Goal: Find specific fact

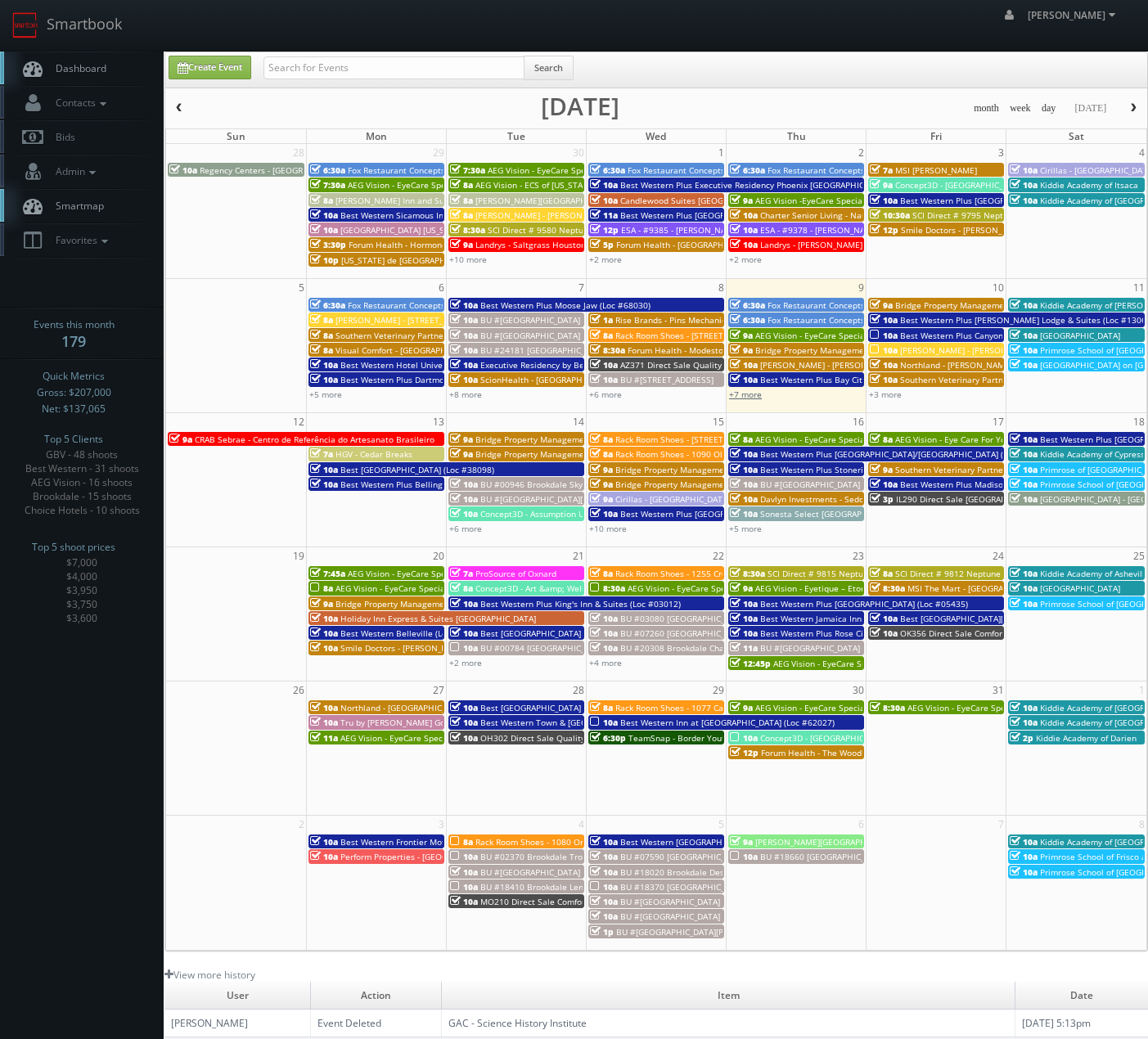
click at [751, 394] on link "+7 more" at bounding box center [745, 394] width 33 height 11
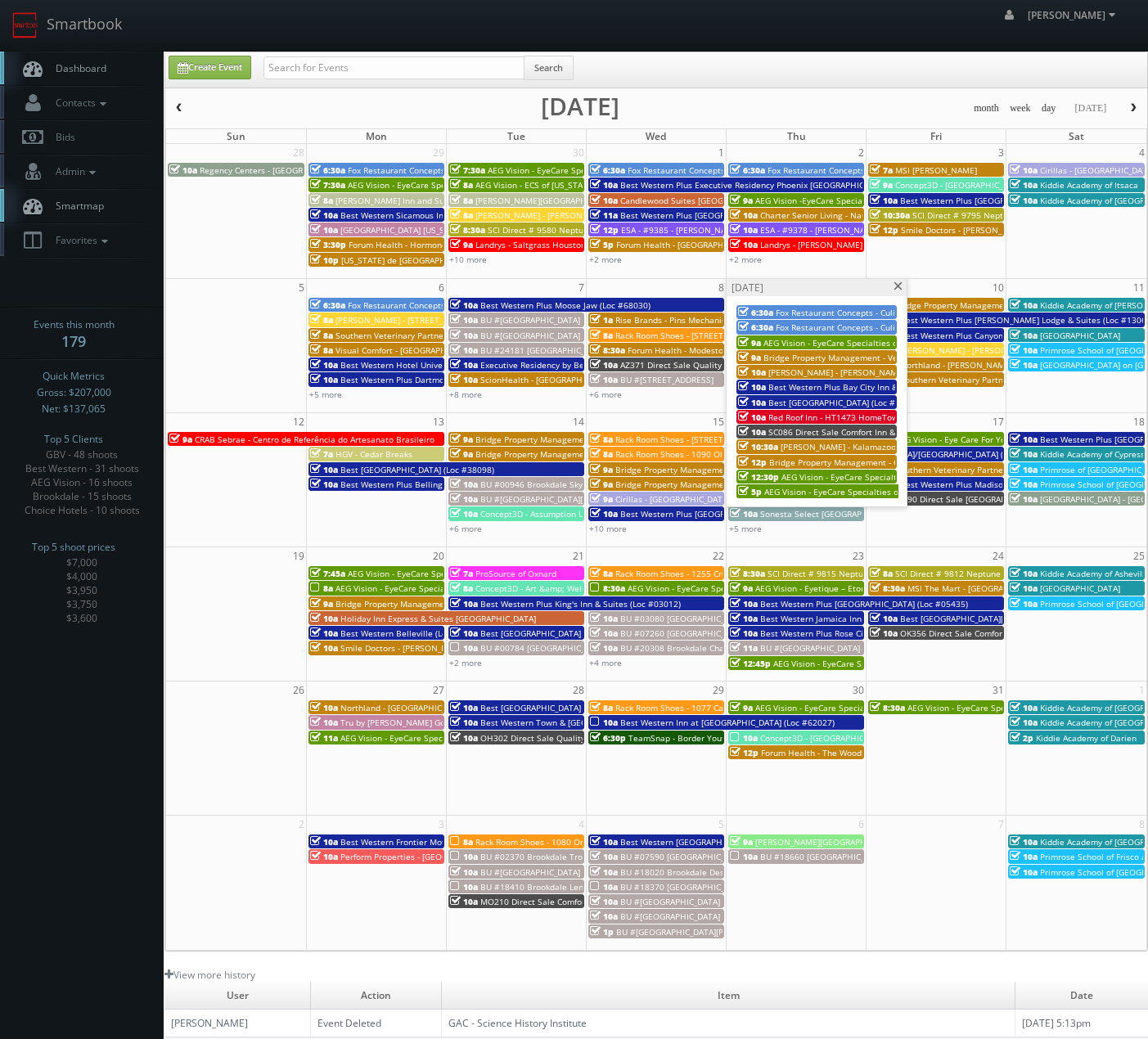
click at [789, 413] on span "Red Roof Inn - HT1473 HomeTowne Studios [GEOGRAPHIC_DATA]" at bounding box center [896, 417] width 255 height 11
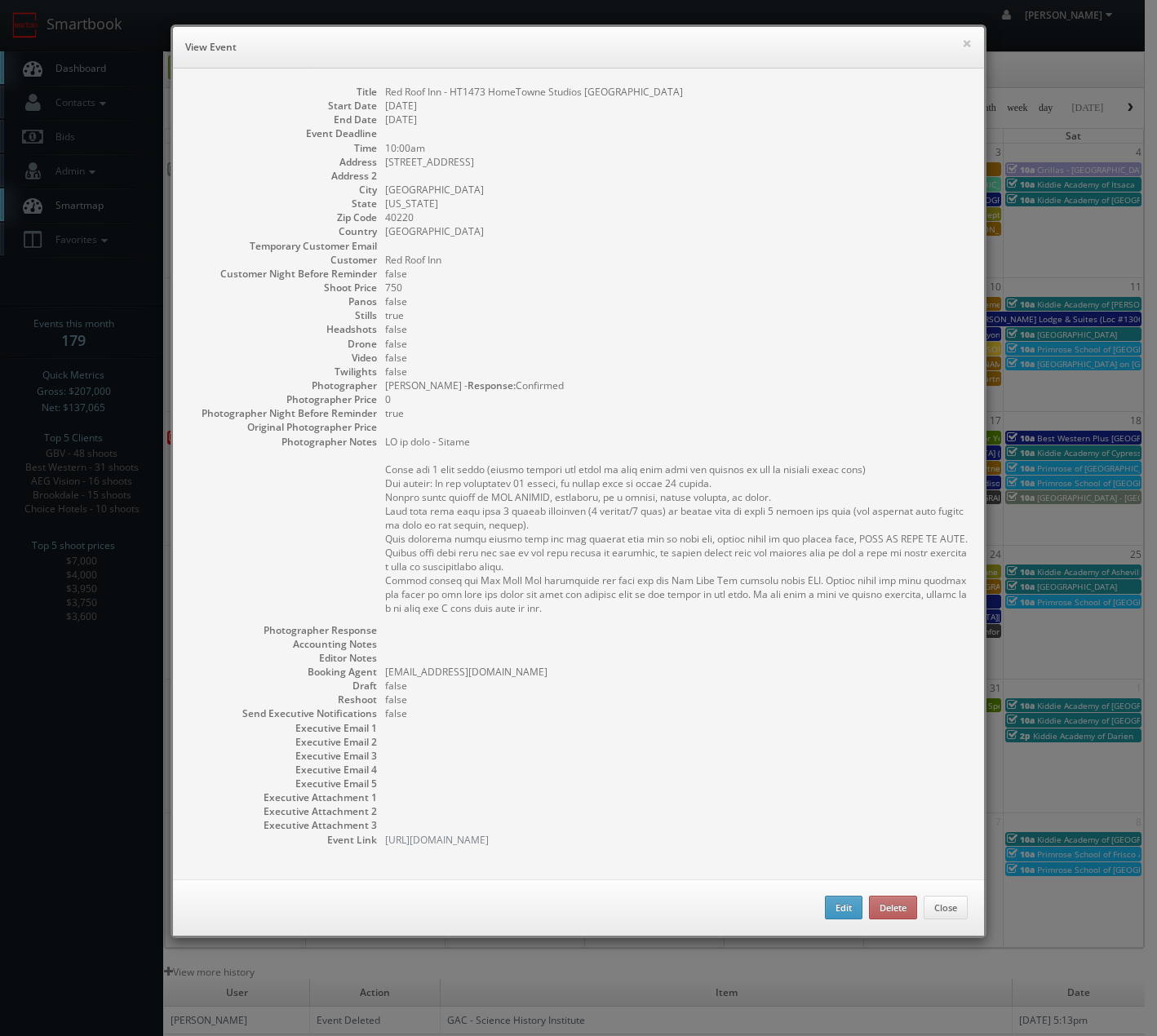
click at [433, 164] on dd "4540 Taylorsville Road" at bounding box center [676, 162] width 582 height 14
copy dl "4540 Taylorsville Road"
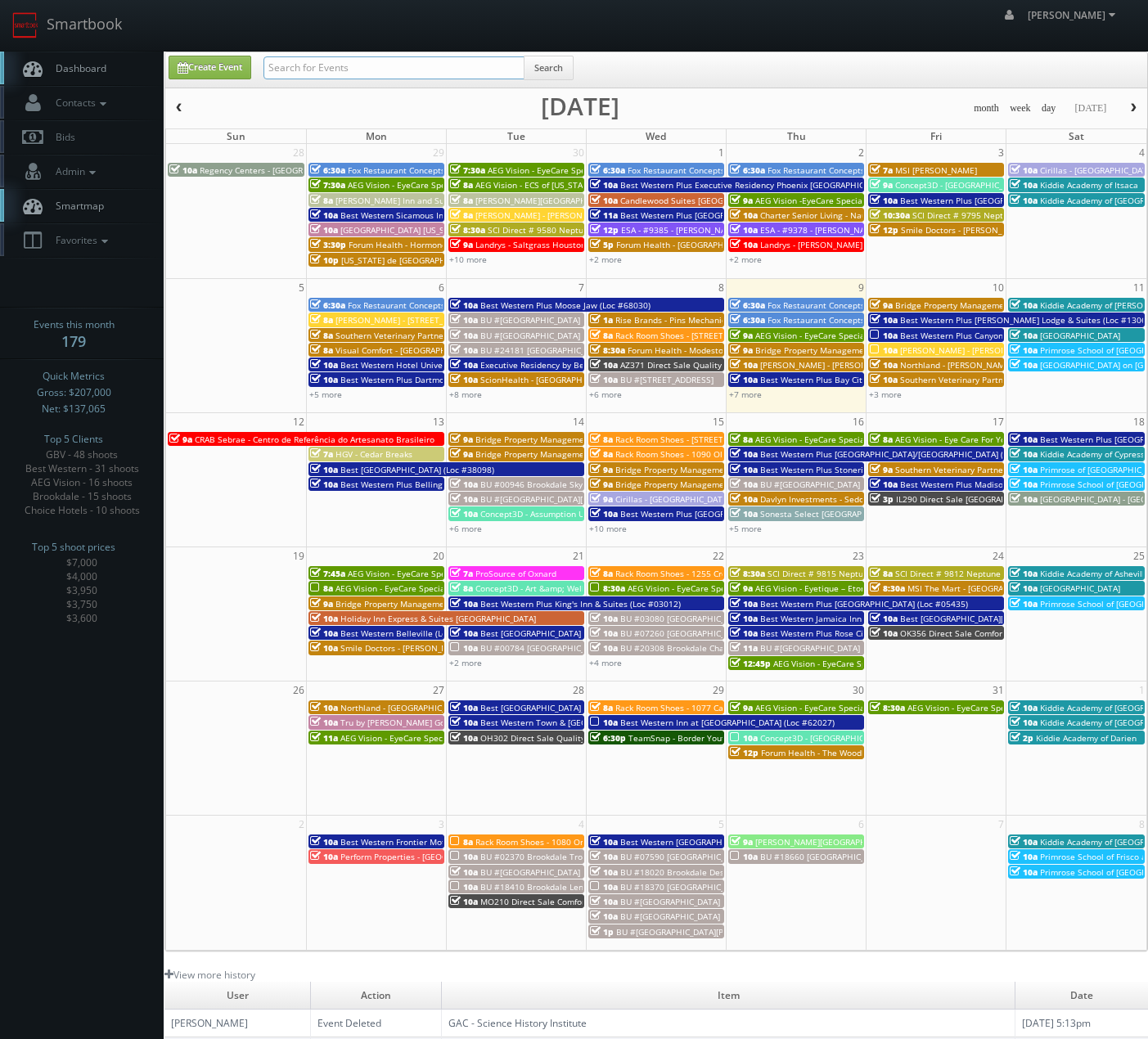
click at [350, 72] on input "text" at bounding box center [394, 67] width 261 height 22
click at [759, 395] on link "+7 more" at bounding box center [745, 394] width 33 height 11
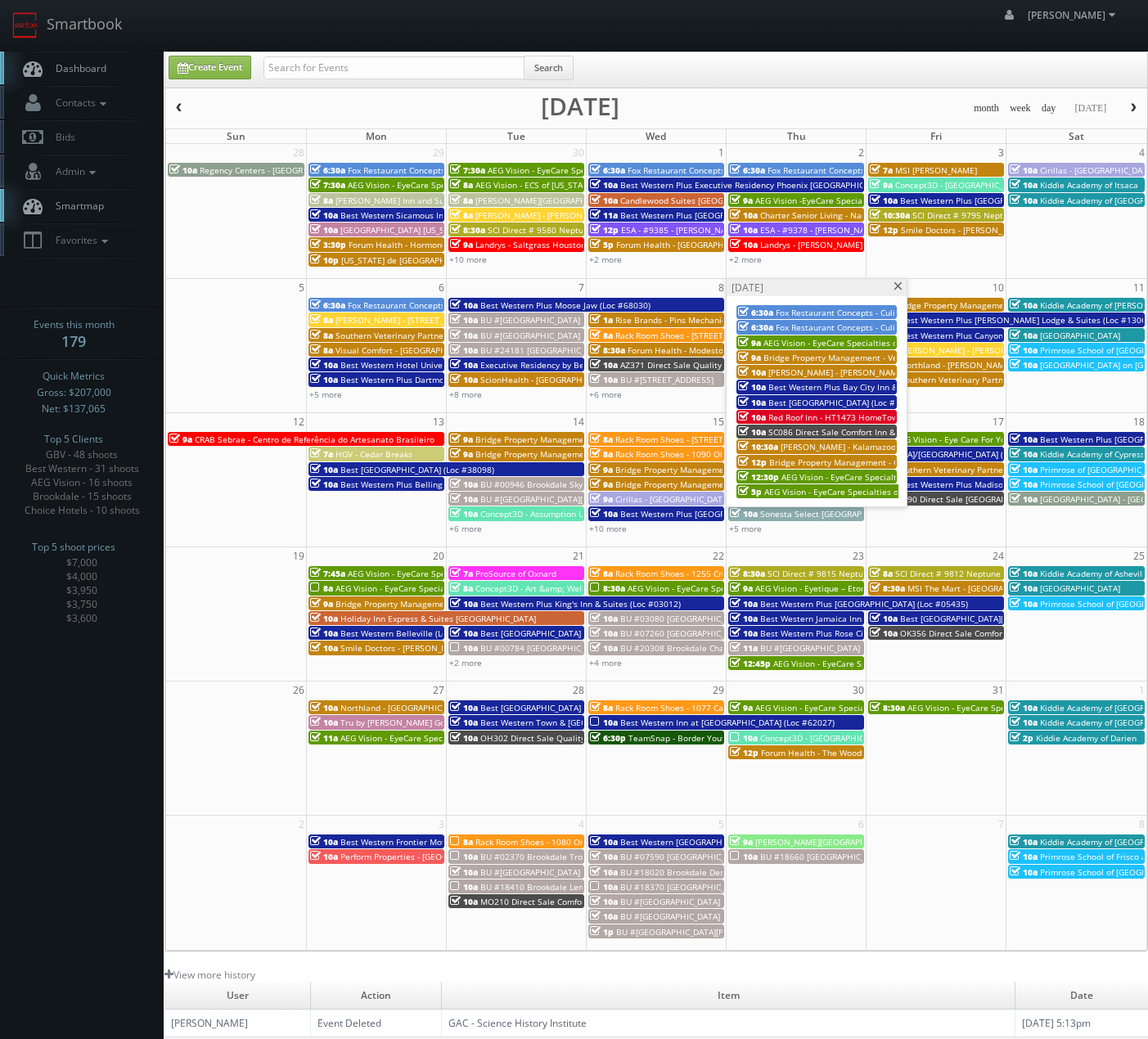
click at [768, 417] on span "Red Roof Inn - HT1473 HomeTowne Studios [GEOGRAPHIC_DATA]" at bounding box center [896, 417] width 255 height 11
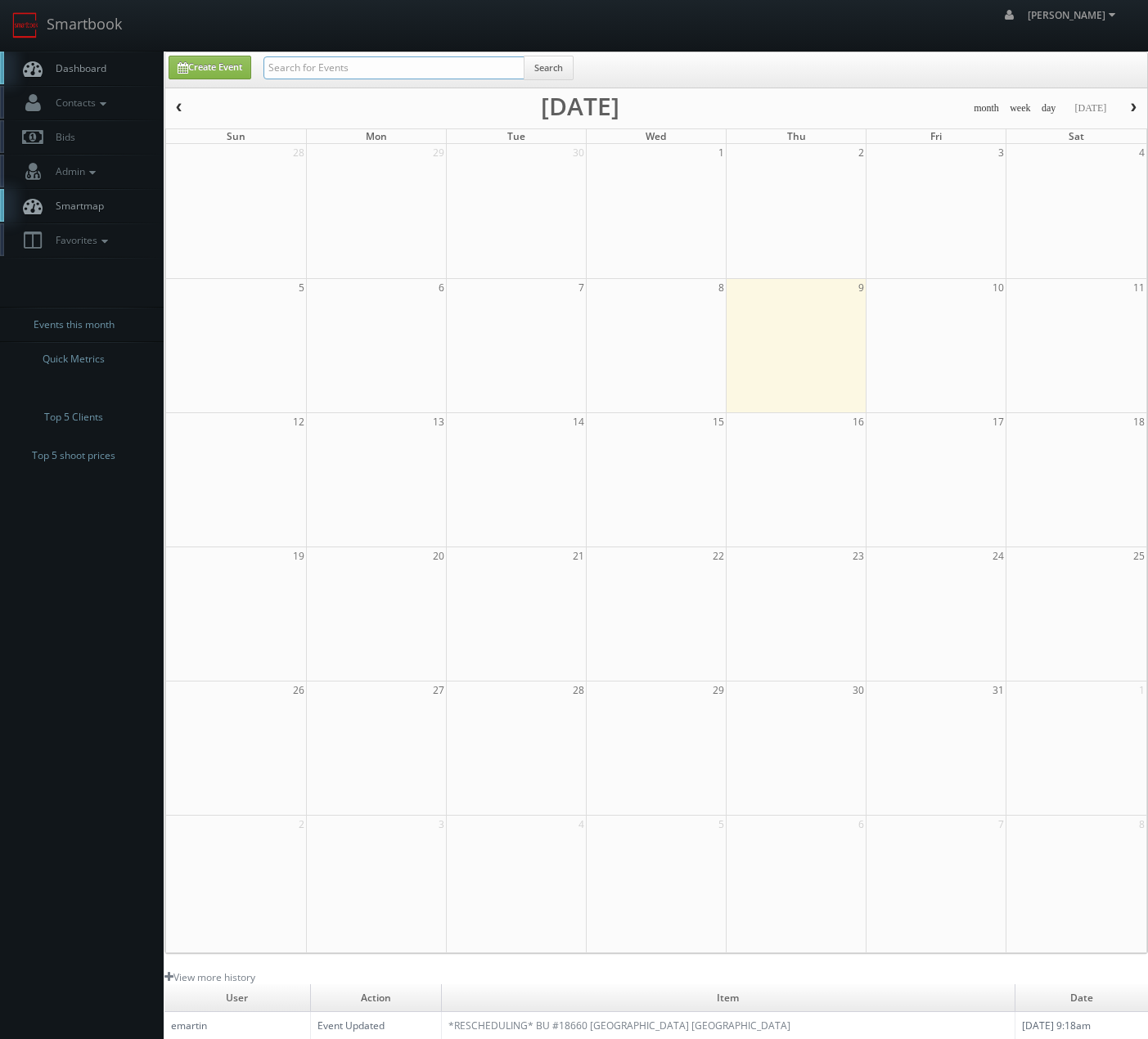
click at [455, 73] on input "text" at bounding box center [394, 67] width 261 height 22
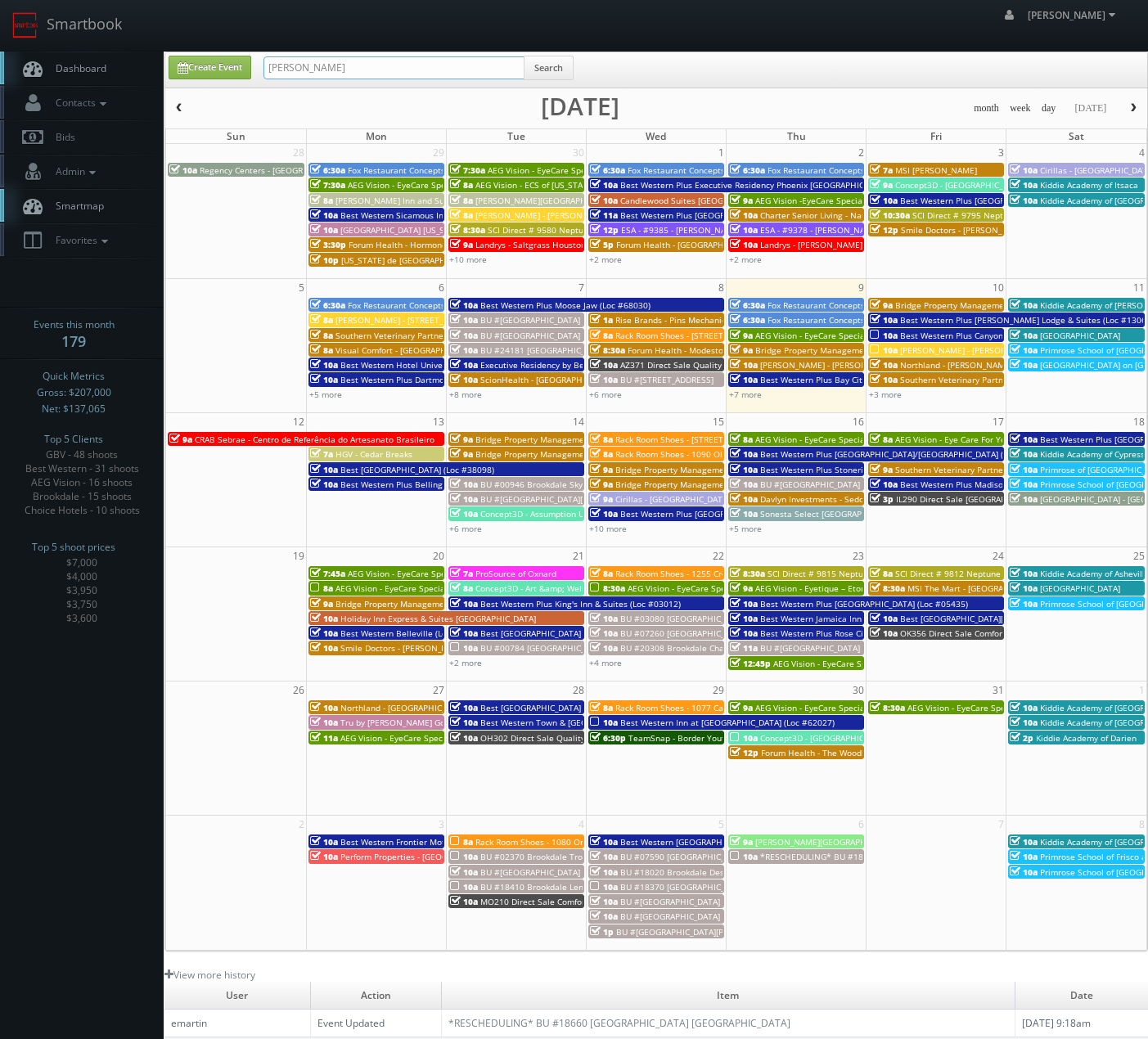
type input "[PERSON_NAME]"
